Goal: Task Accomplishment & Management: Use online tool/utility

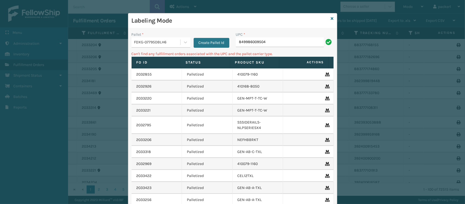
click at [172, 49] on div "Pallet * FDXG-07795DBLH6 Create Pallet Id" at bounding box center [180, 41] width 104 height 19
click at [158, 39] on div "FDXG-07795DBLH6" at bounding box center [157, 42] width 47 height 6
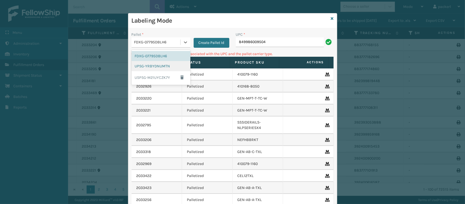
click at [156, 64] on div "UPSG-YRBYDNUMTN" at bounding box center [160, 66] width 59 height 10
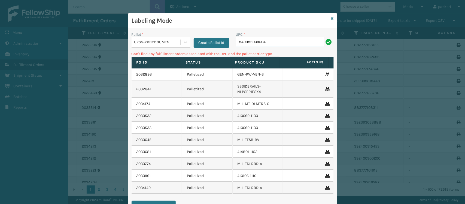
click at [270, 41] on input "849986009504" at bounding box center [280, 42] width 88 height 10
type input "849986009504"
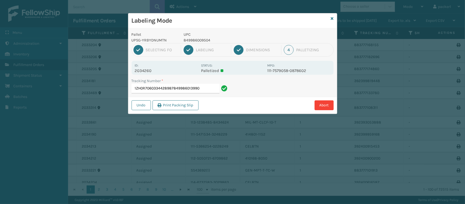
type input "1ZH0R7060334428987849986013990"
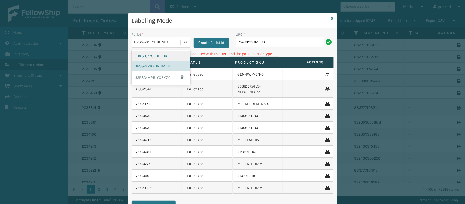
click at [151, 41] on div "UPSG-YRBYDNUMTN" at bounding box center [157, 42] width 47 height 6
click at [143, 51] on div "FDXG-07795DBLH6" at bounding box center [160, 56] width 59 height 10
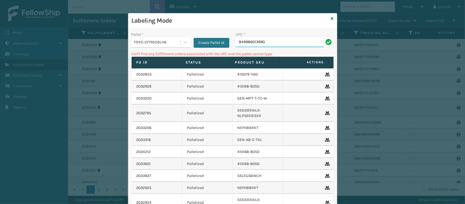
click at [274, 40] on input "849986013990" at bounding box center [280, 42] width 88 height 10
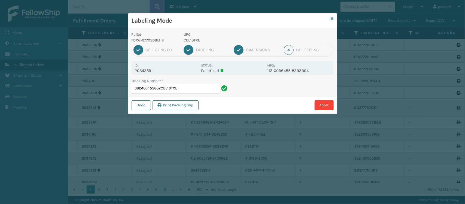
type input "392406455602CEL10TXL"
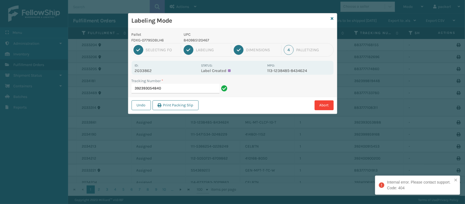
type input "392393054840"
